Goal: Find specific page/section: Find specific page/section

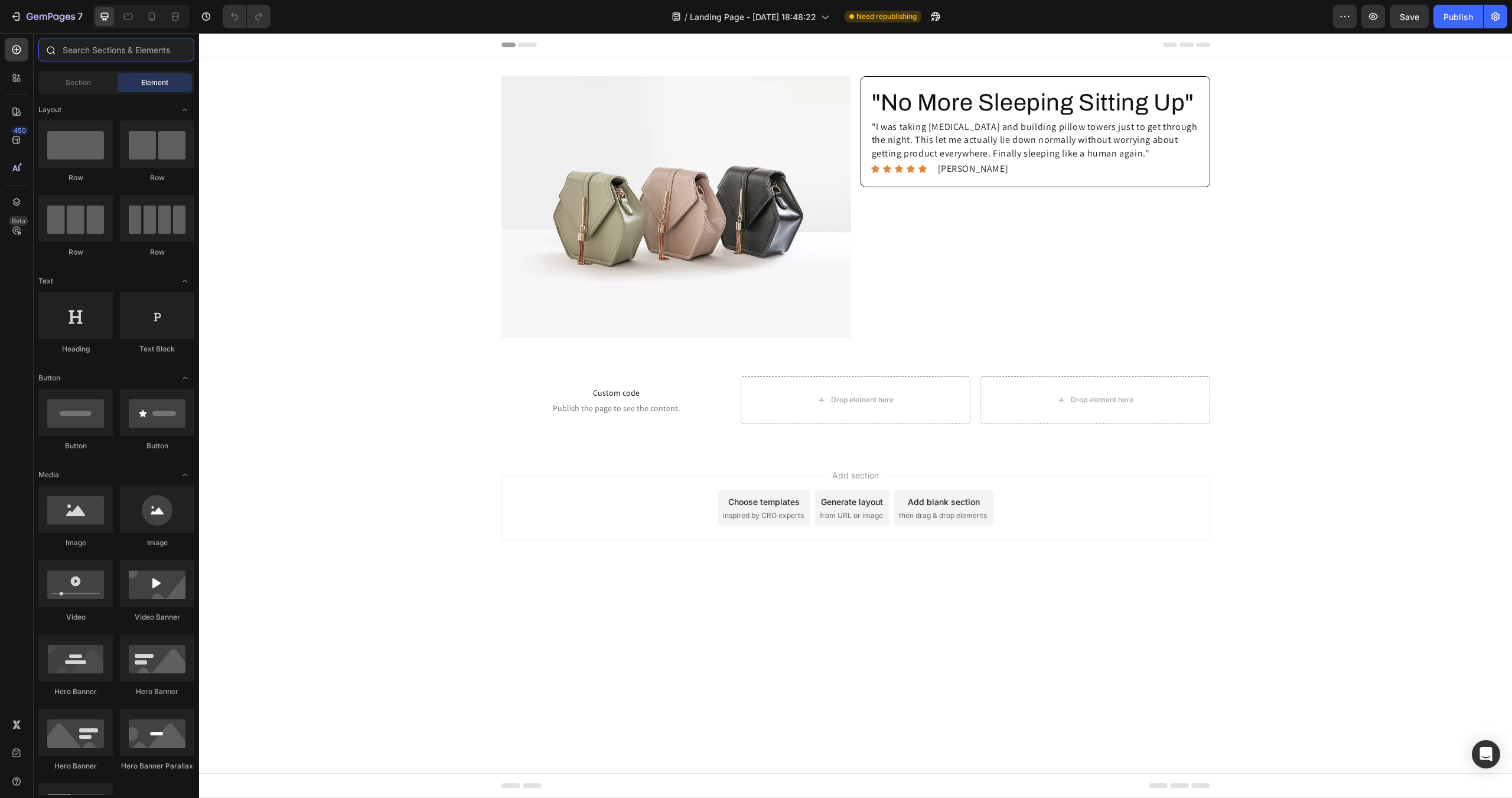
click at [87, 50] on input "text" at bounding box center [116, 50] width 156 height 24
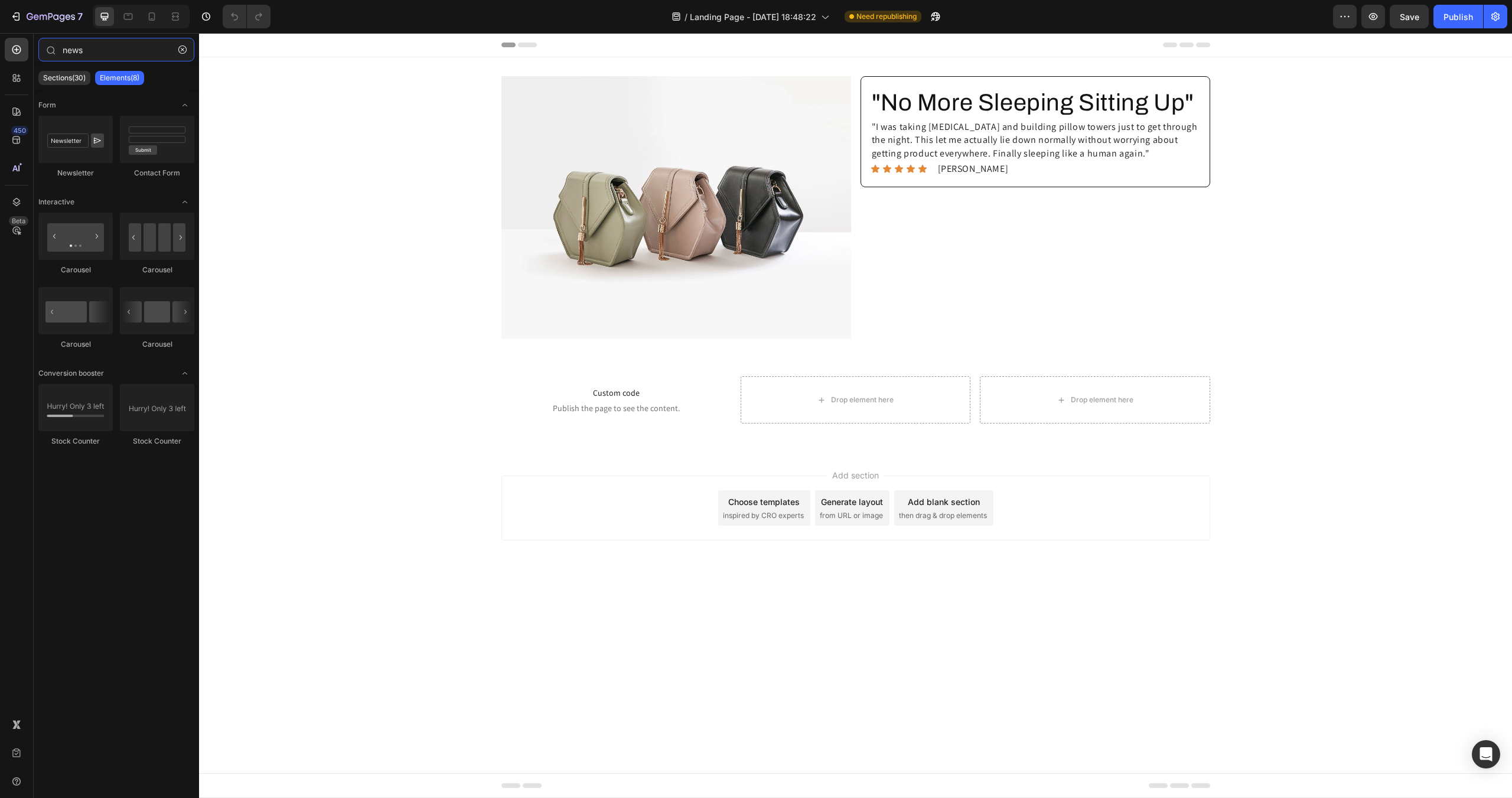
type input "news"
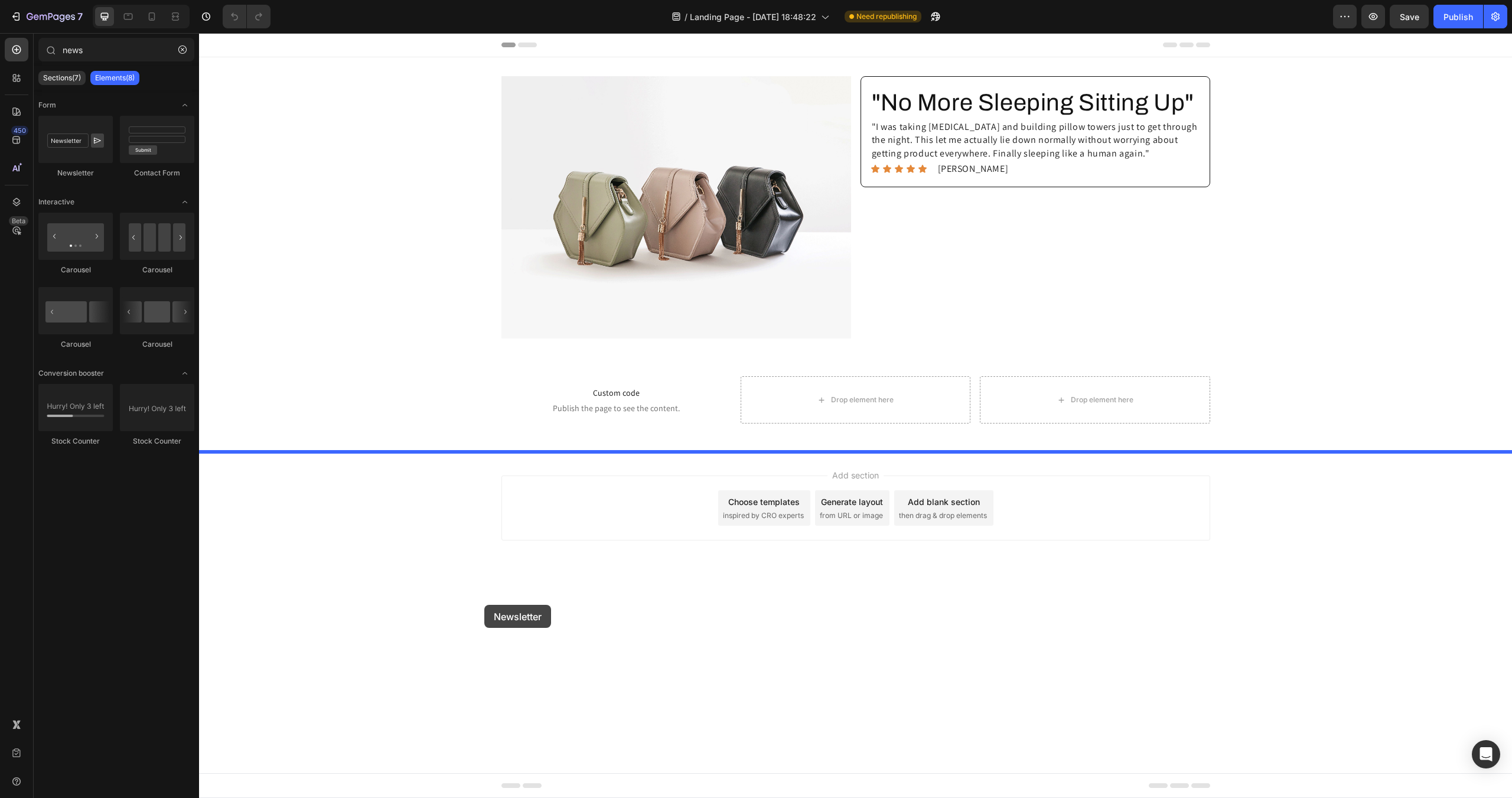
drag, startPoint x: 288, startPoint y: 197, endPoint x: 485, endPoint y: 604, distance: 452.2
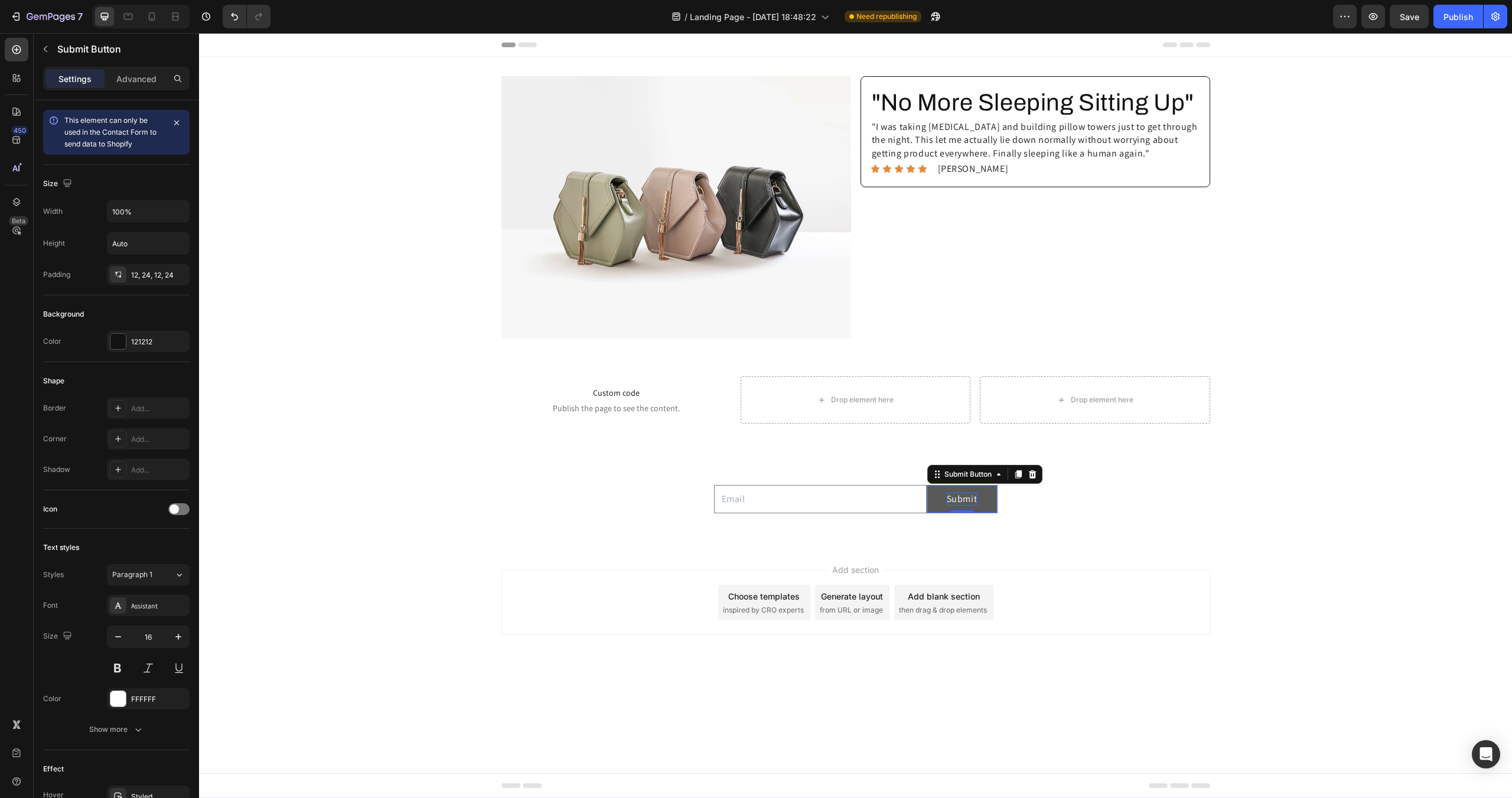
click at [953, 503] on div "Submit" at bounding box center [962, 499] width 31 height 13
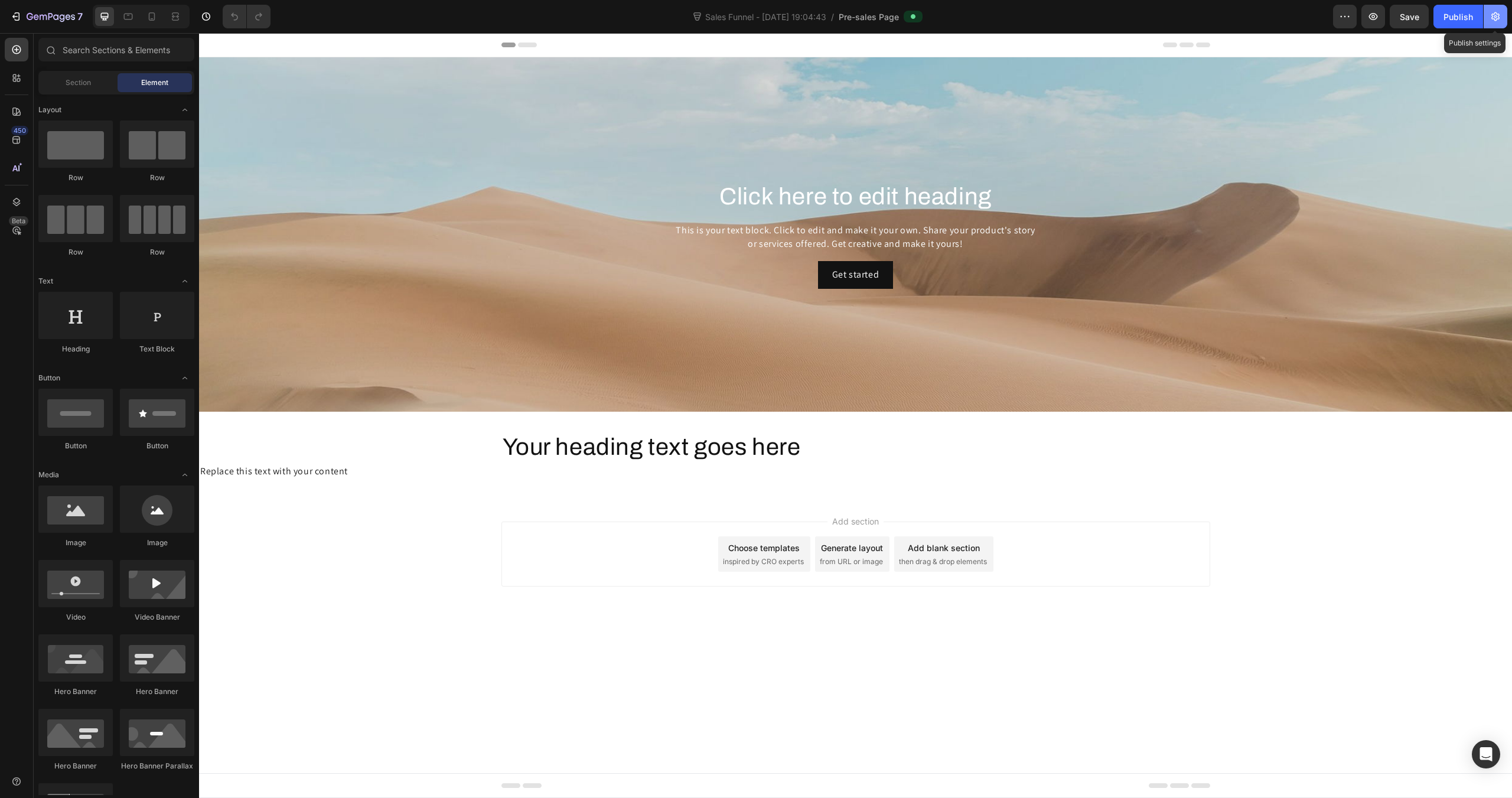
click at [1498, 21] on icon "button" at bounding box center [1495, 16] width 12 height 12
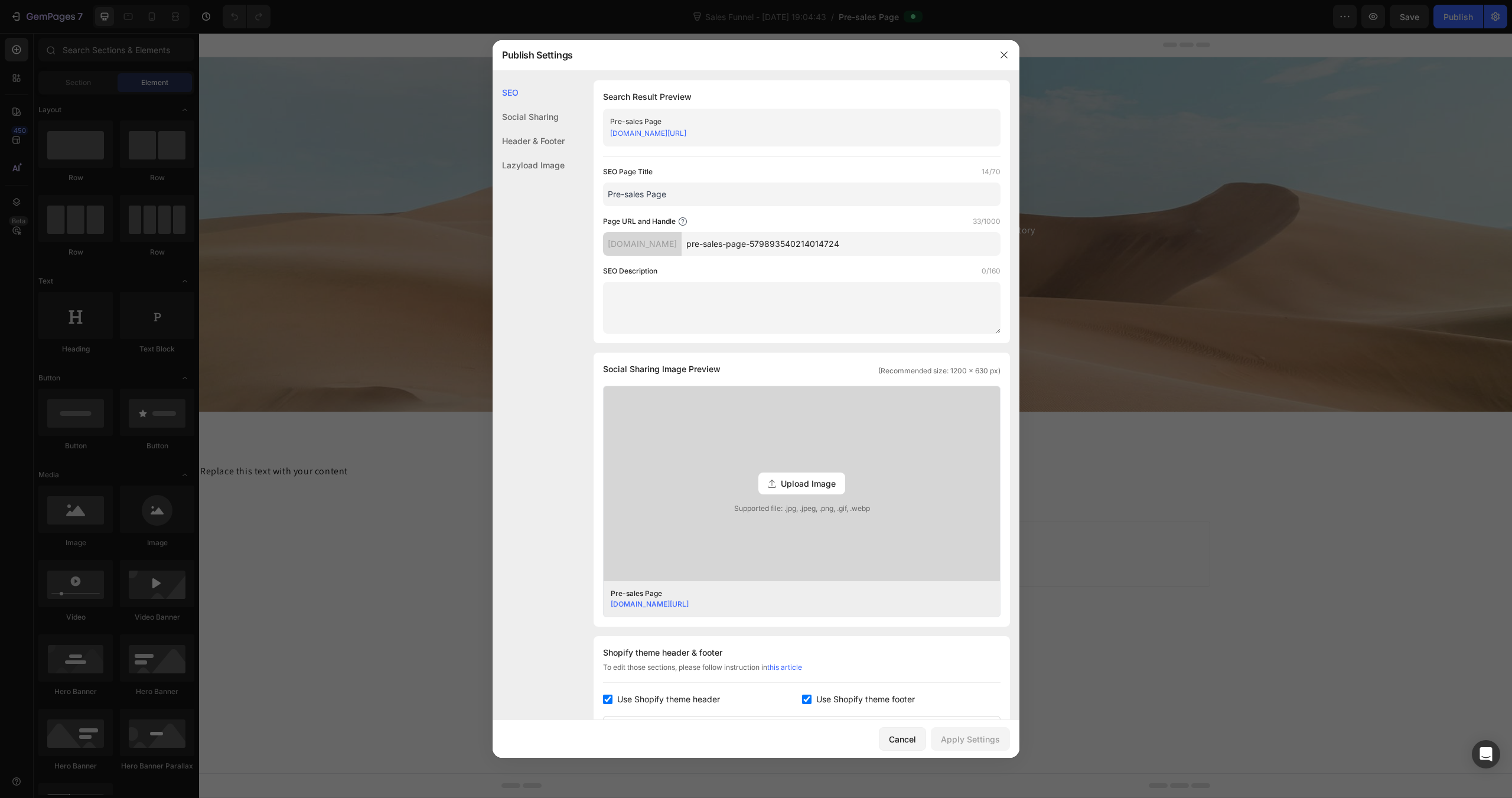
click at [838, 245] on input "pre-sales-page-579893540214014724" at bounding box center [840, 244] width 319 height 24
click at [914, 245] on input "pre-sales-page-579893540214014724" at bounding box center [840, 244] width 319 height 24
